Goal: Find contact information: Find contact information

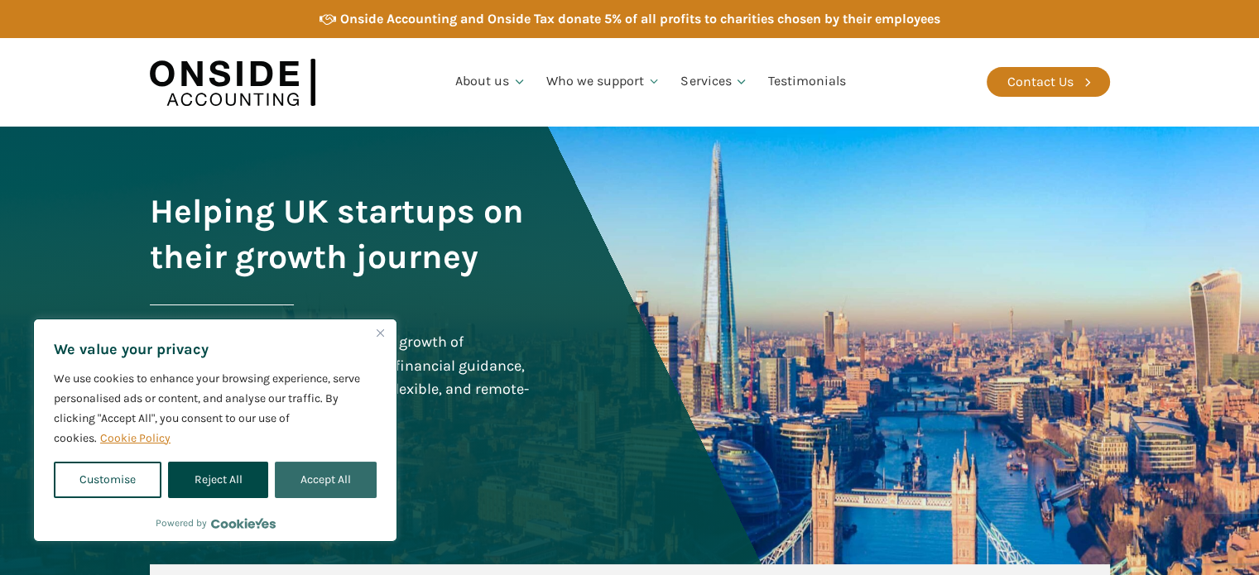
click at [324, 484] on button "Accept All" at bounding box center [326, 480] width 102 height 36
checkbox input "true"
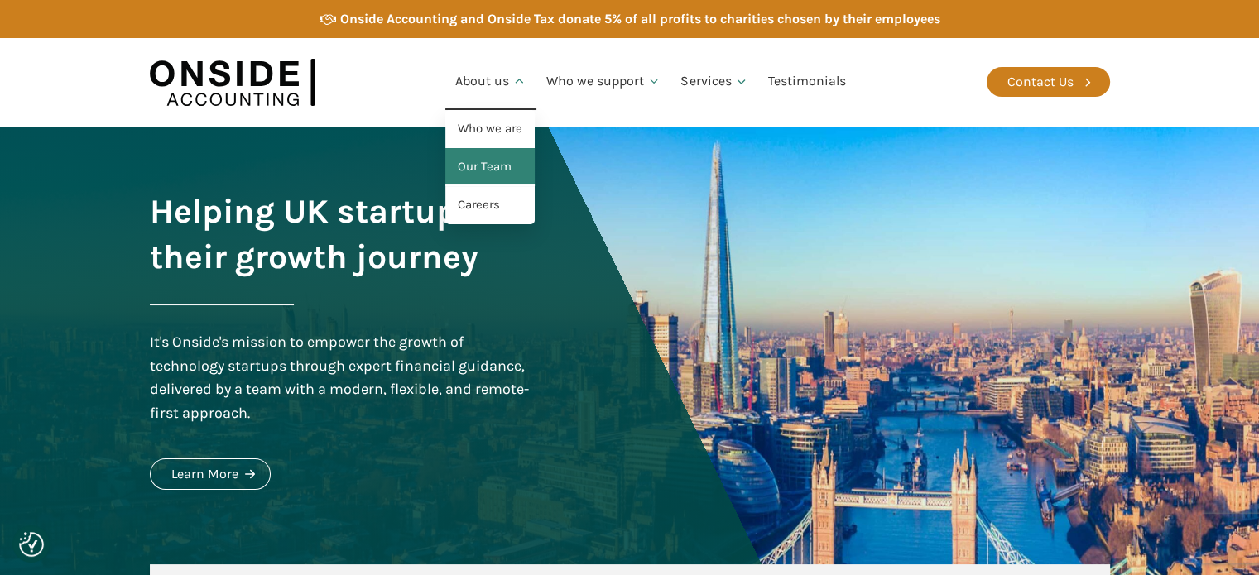
click at [497, 159] on link "Our Team" at bounding box center [489, 167] width 89 height 38
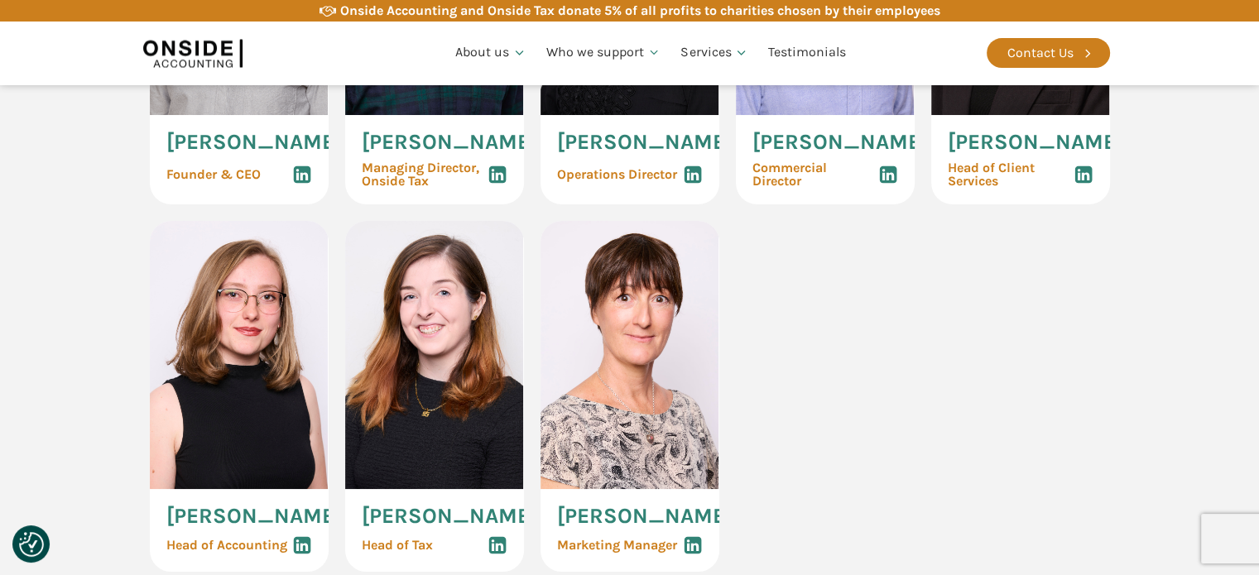
scroll to position [910, 0]
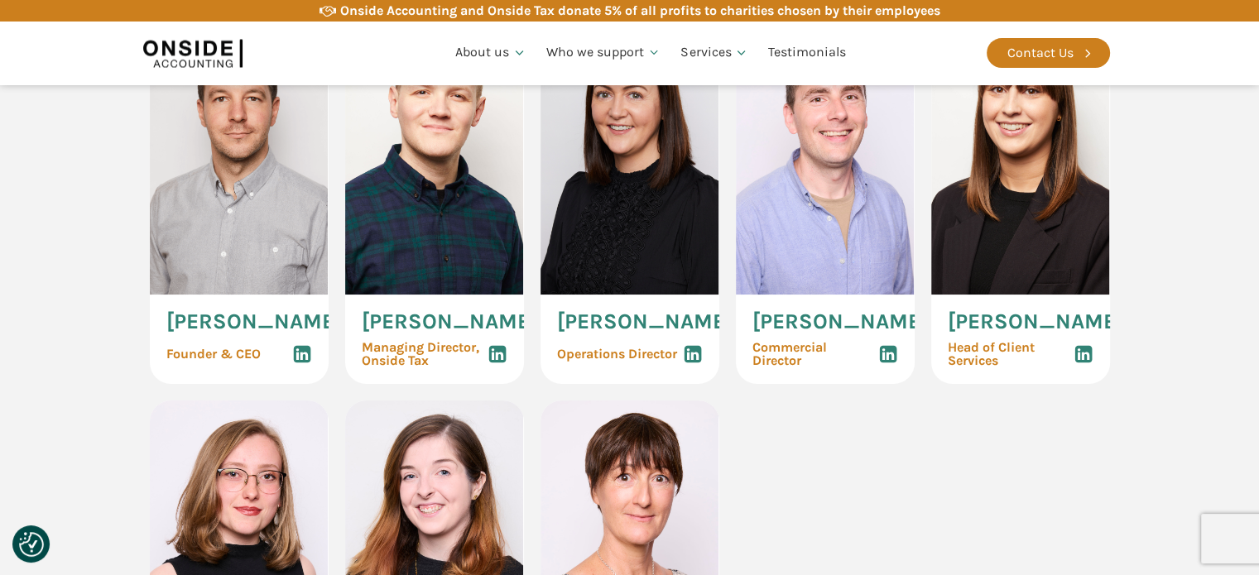
click at [987, 363] on span "Head of Client Services" at bounding box center [1011, 354] width 126 height 26
click at [987, 327] on span "[PERSON_NAME]" at bounding box center [1035, 322] width 175 height 22
click at [984, 304] on div "[PERSON_NAME] Head of Client Services" at bounding box center [1020, 339] width 179 height 89
click at [990, 240] on img at bounding box center [1020, 160] width 179 height 268
click at [1078, 350] on div "Head of Client Services" at bounding box center [1021, 354] width 146 height 26
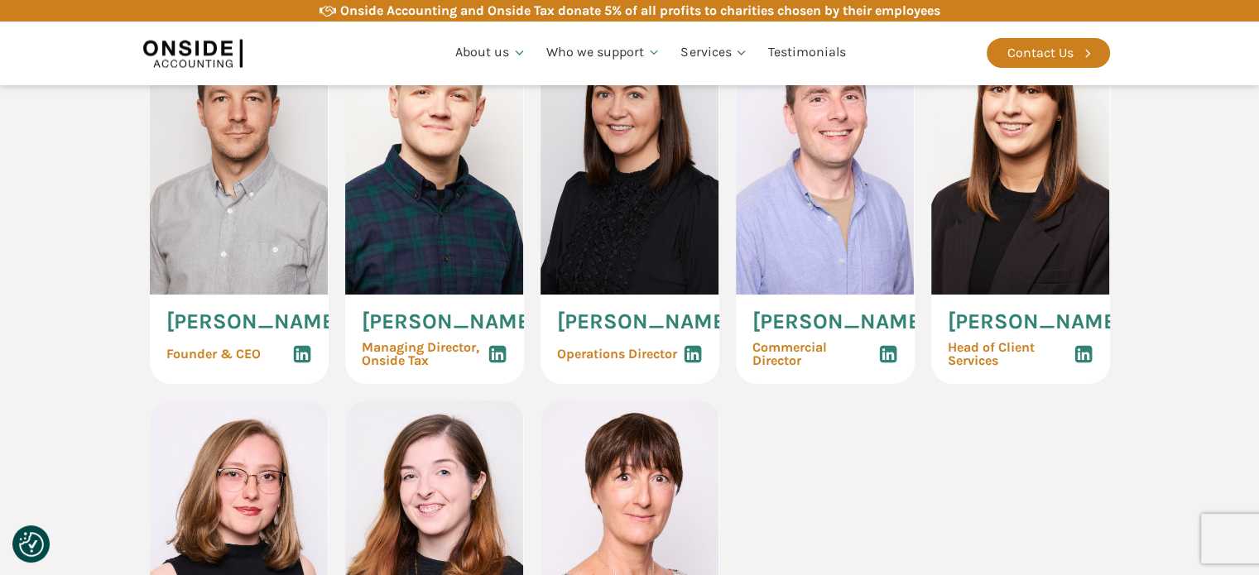
click at [1079, 359] on use at bounding box center [1082, 354] width 17 height 17
click at [295, 363] on use at bounding box center [301, 354] width 17 height 17
click at [497, 358] on use at bounding box center [496, 354] width 17 height 17
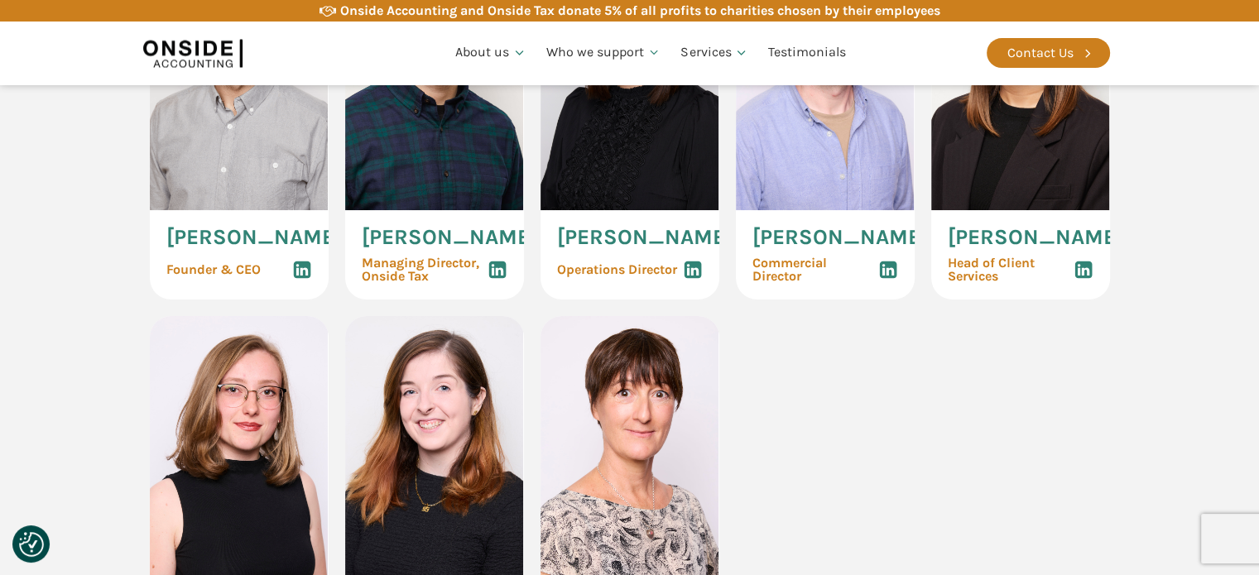
scroll to position [1159, 0]
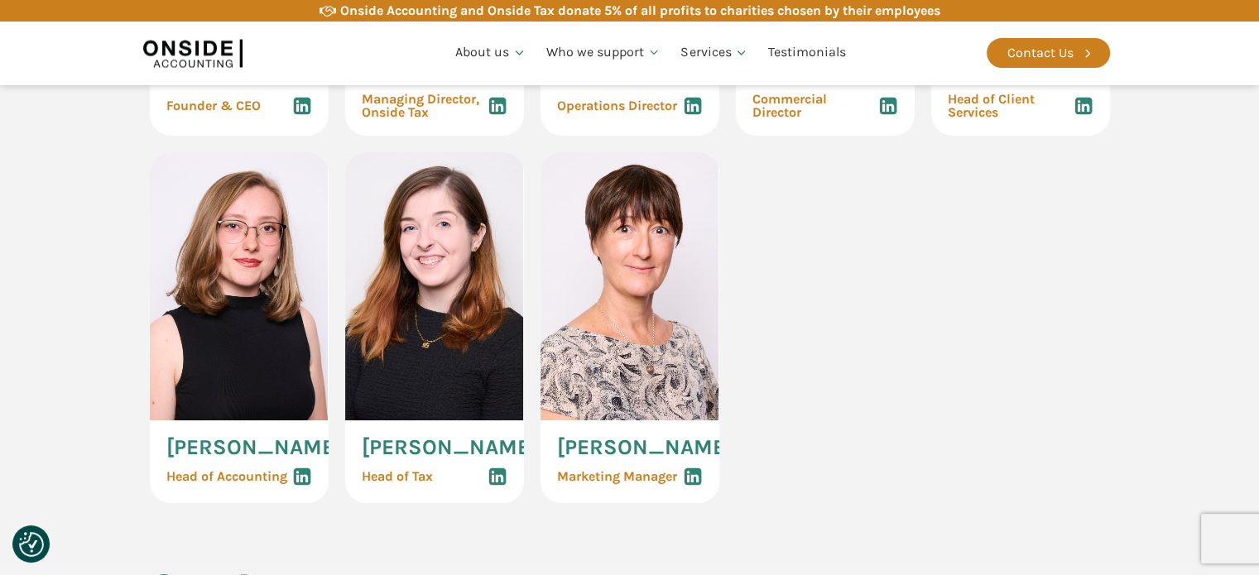
click at [497, 487] on icon at bounding box center [498, 477] width 20 height 20
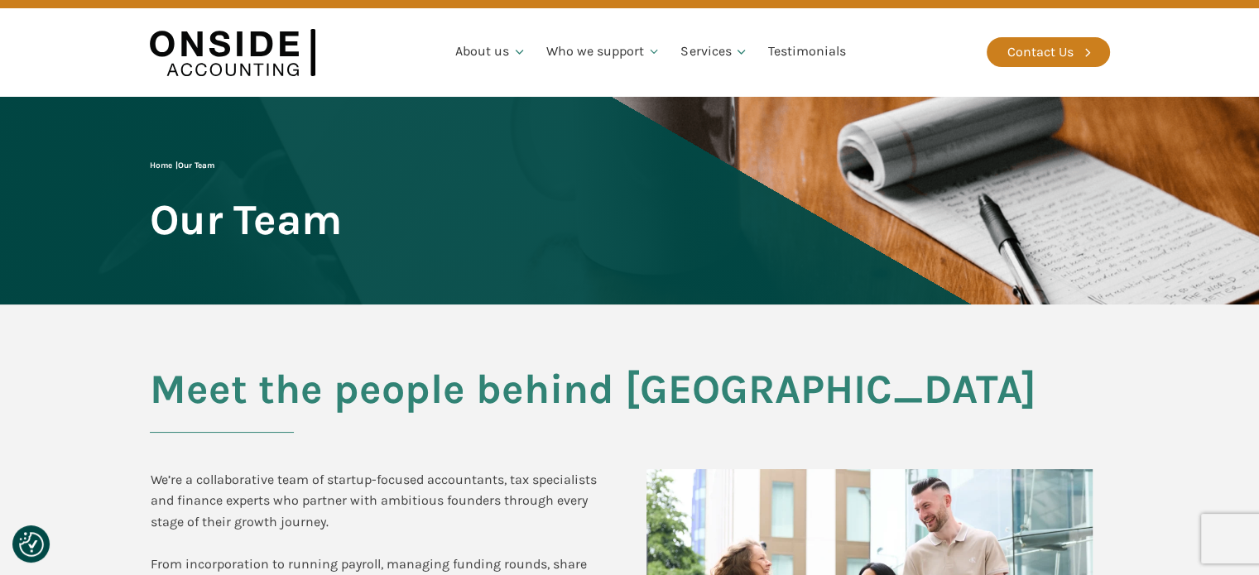
scroll to position [0, 0]
